Goal: Task Accomplishment & Management: Use online tool/utility

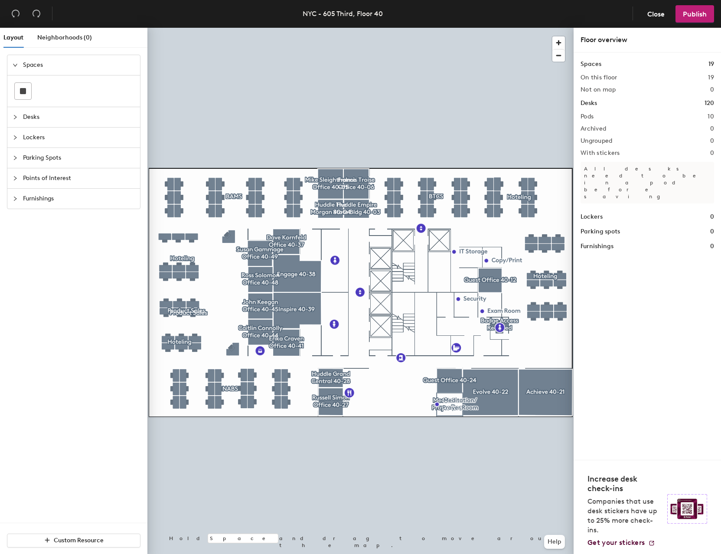
click at [546, 28] on div at bounding box center [361, 28] width 426 height 0
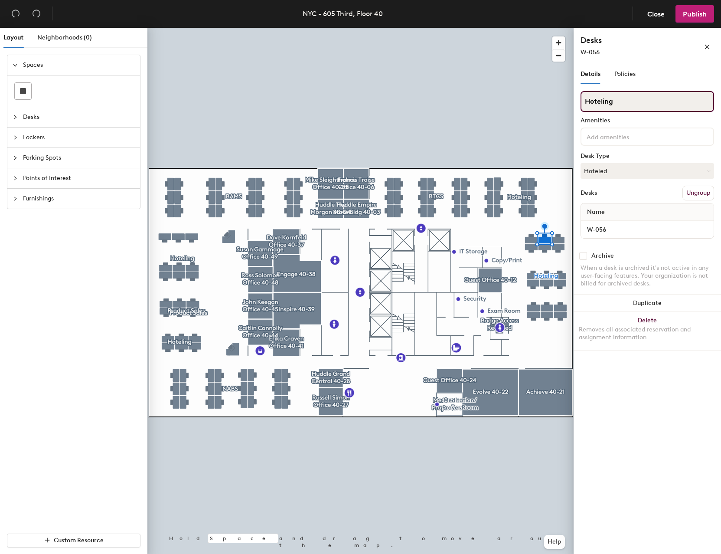
click at [643, 96] on input "Hoteling" at bounding box center [648, 101] width 134 height 21
click at [629, 180] on div "Hoteling Amenities Desk Type Hoteled Desks Ungroup Name W-056" at bounding box center [648, 167] width 134 height 153
click at [626, 170] on button "Hoteled" at bounding box center [648, 171] width 134 height 16
click at [610, 197] on div "Assigned" at bounding box center [624, 197] width 87 height 13
click at [688, 16] on span "Publish" at bounding box center [695, 14] width 24 height 8
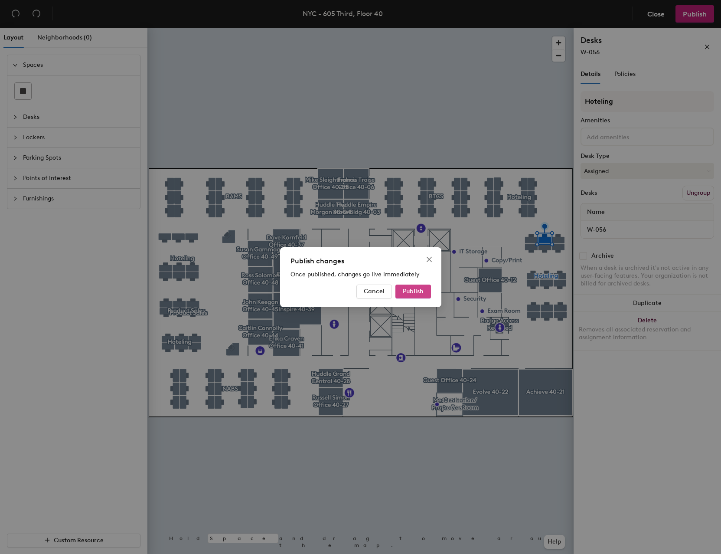
click at [422, 292] on span "Publish" at bounding box center [413, 291] width 21 height 7
